Goal: Information Seeking & Learning: Learn about a topic

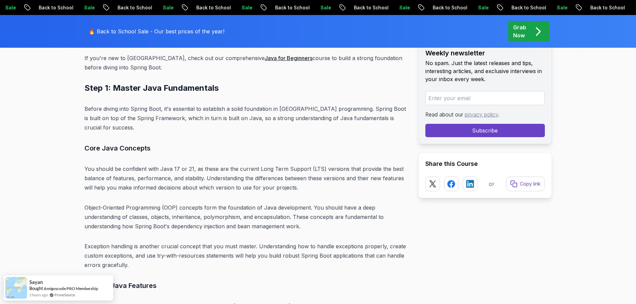
scroll to position [2223, 0]
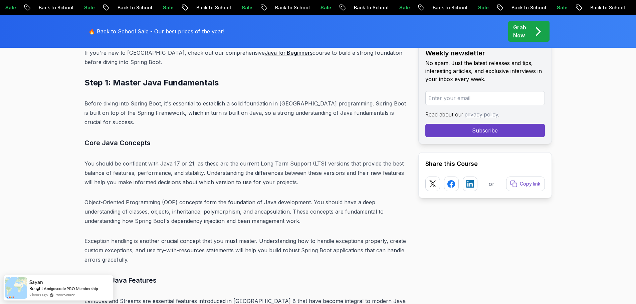
click at [283, 138] on h3 "Core Java Concepts" at bounding box center [246, 143] width 323 height 11
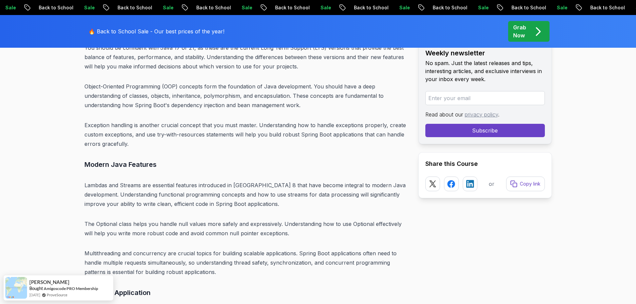
scroll to position [2383, 0]
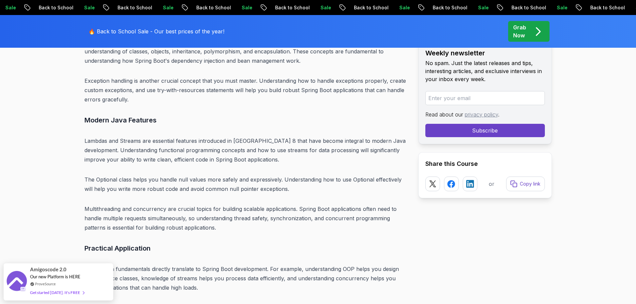
click at [97, 136] on p "Lambdas and Streams are essential features introduced in Java 8 that have becom…" at bounding box center [246, 150] width 323 height 28
click at [138, 136] on p "Lambdas and Streams are essential features introduced in Java 8 that have becom…" at bounding box center [246, 150] width 323 height 28
copy p "Lambdas and Streams"
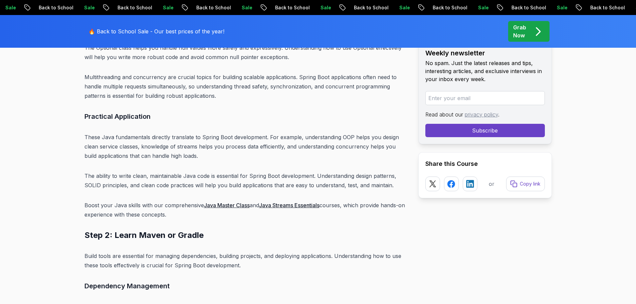
scroll to position [2517, 0]
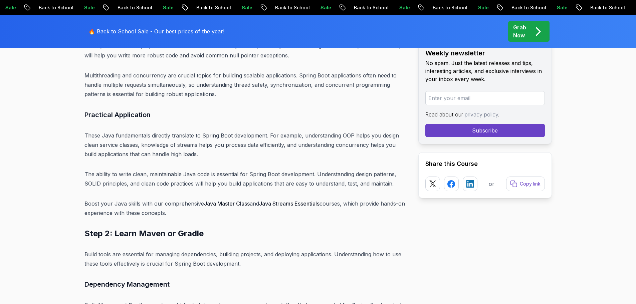
click at [242, 200] on link "Java Master Class" at bounding box center [227, 203] width 46 height 7
click at [311, 200] on link "Java Streams Essentials" at bounding box center [289, 203] width 60 height 7
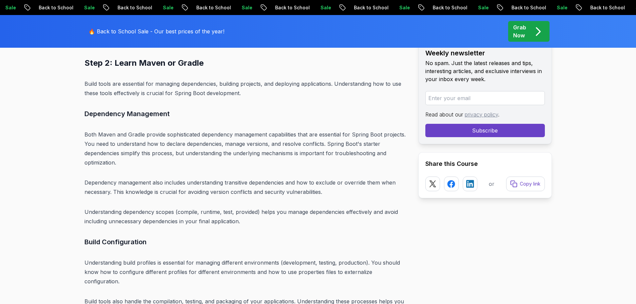
scroll to position [2690, 0]
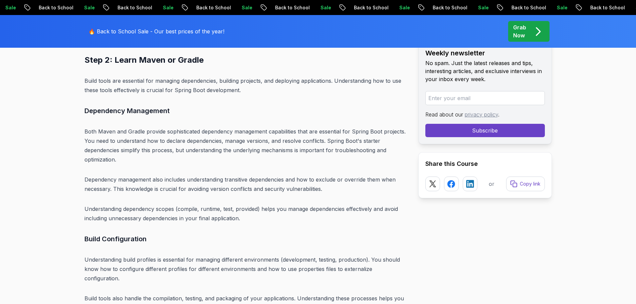
click at [182, 127] on p "Both Maven and Gradle provide sophisticated dependency management capabilities …" at bounding box center [246, 145] width 323 height 37
copy p "sophisticated"
click at [242, 152] on p "Both Maven and Gradle provide sophisticated dependency management capabilities …" at bounding box center [246, 145] width 323 height 37
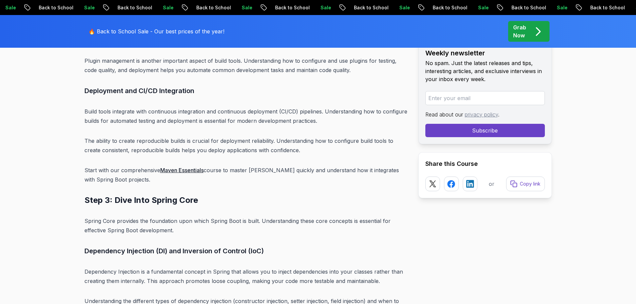
scroll to position [2971, 0]
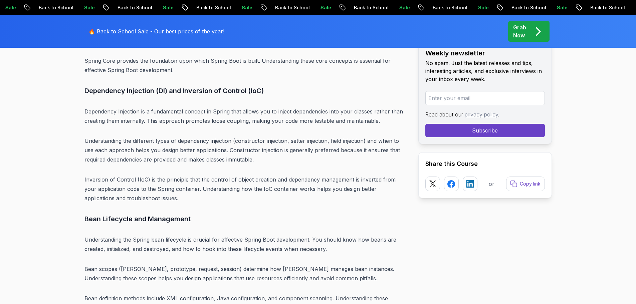
scroll to position [3131, 0]
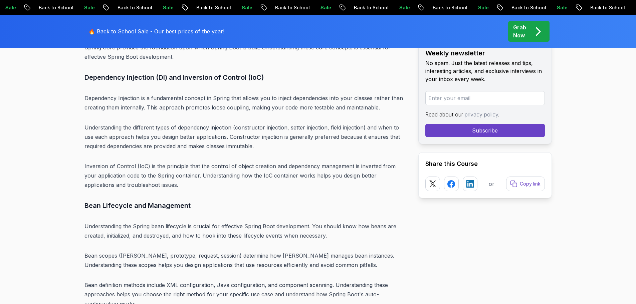
drag, startPoint x: 85, startPoint y: 146, endPoint x: 146, endPoint y: 147, distance: 61.1
click at [146, 162] on p "Inversion of Control (IoC) is the principle that the control of object creation…" at bounding box center [246, 176] width 323 height 28
copy p "Inversion of Control (IoC)"
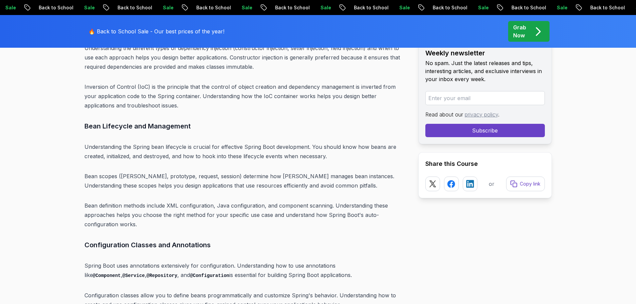
scroll to position [3212, 0]
click at [315, 171] on p "Bean scopes (singleton, prototype, request, session) determine how Spring manag…" at bounding box center [246, 180] width 323 height 19
copy p "pitfalls"
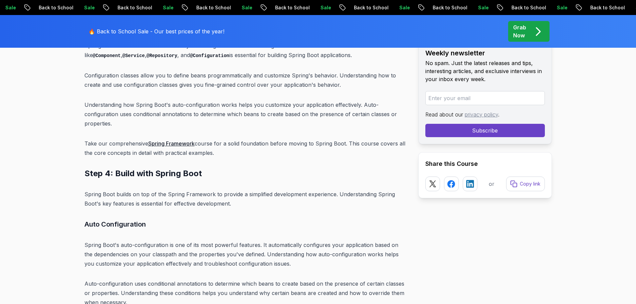
scroll to position [3433, 0]
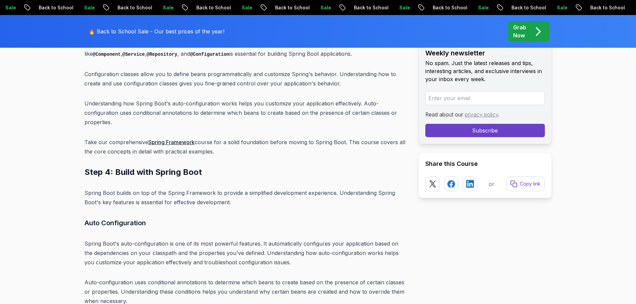
click at [282, 218] on h3 "Auto Configuration" at bounding box center [246, 223] width 323 height 11
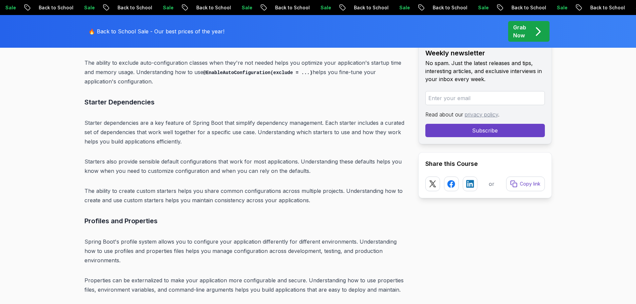
scroll to position [3713, 0]
